Goal: Task Accomplishment & Management: Complete application form

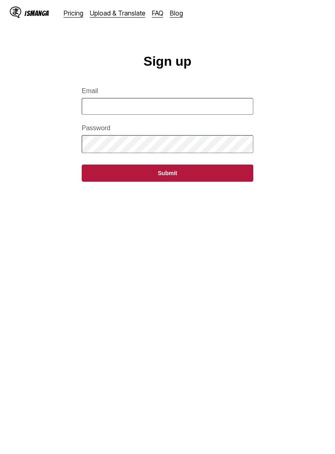
click at [229, 110] on input "Email" at bounding box center [168, 106] width 172 height 17
type input "**********"
click at [233, 178] on button "Submit" at bounding box center [168, 172] width 172 height 17
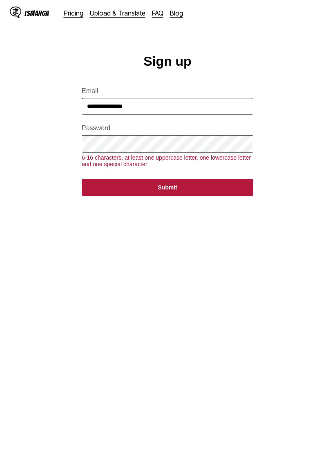
click at [210, 195] on button "Submit" at bounding box center [168, 187] width 172 height 17
click at [212, 194] on button "Submit" at bounding box center [168, 187] width 172 height 17
click at [192, 192] on button "Submit" at bounding box center [168, 187] width 172 height 17
click at [227, 192] on button "Submit" at bounding box center [168, 187] width 172 height 17
click at [189, 196] on button "Submit" at bounding box center [168, 187] width 172 height 17
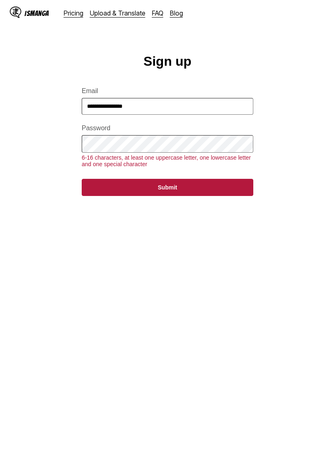
click at [183, 194] on button "Submit" at bounding box center [168, 187] width 172 height 17
click at [167, 193] on button "Submit" at bounding box center [168, 187] width 172 height 17
click at [245, 207] on main "**********" at bounding box center [167, 258] width 335 height 409
click at [207, 196] on button "Submit" at bounding box center [168, 187] width 172 height 17
click at [192, 194] on button "Submit" at bounding box center [168, 187] width 172 height 17
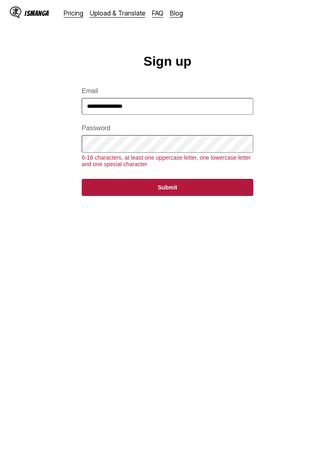
click at [192, 193] on button "Submit" at bounding box center [168, 187] width 172 height 17
click at [165, 193] on button "Submit" at bounding box center [168, 187] width 172 height 17
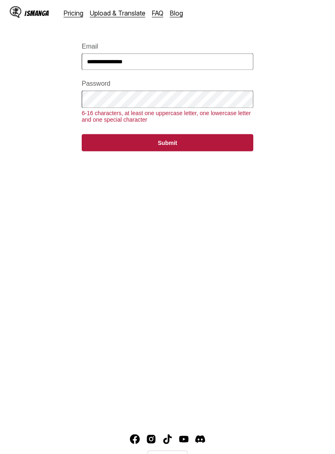
scroll to position [85, 0]
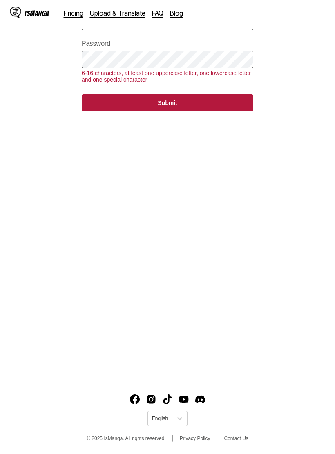
click at [221, 111] on button "Submit" at bounding box center [168, 102] width 172 height 17
click at [224, 120] on main "**********" at bounding box center [167, 173] width 335 height 409
click at [198, 103] on button "Submit" at bounding box center [168, 102] width 172 height 17
click at [174, 110] on button "Submit" at bounding box center [168, 102] width 172 height 17
click at [174, 109] on button "Submit" at bounding box center [168, 102] width 172 height 17
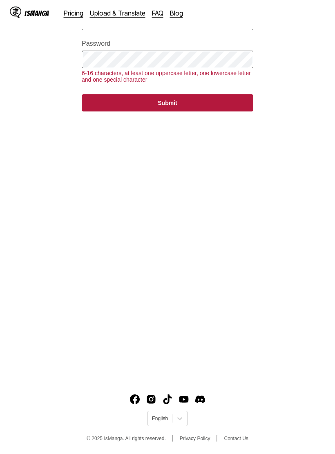
click at [179, 111] on button "Submit" at bounding box center [168, 102] width 172 height 17
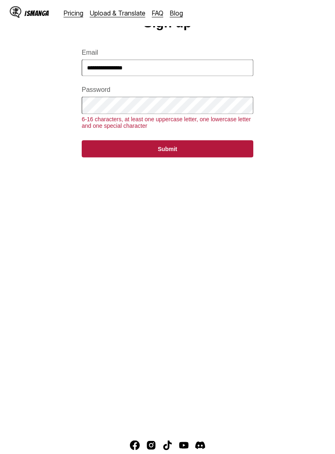
scroll to position [0, 0]
